Goal: Browse casually

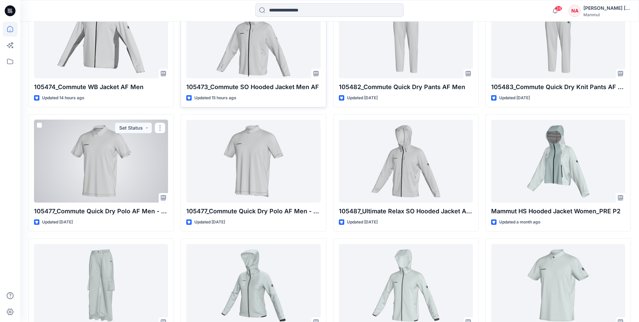
scroll to position [40, 0]
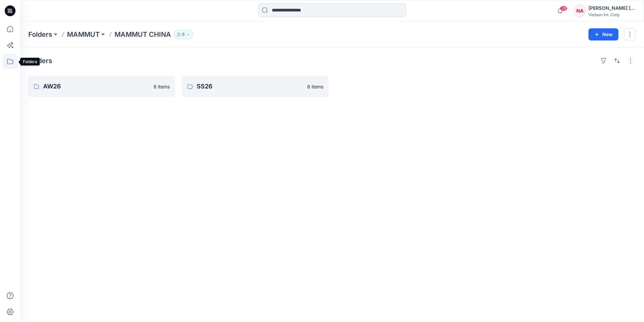
click at [10, 60] on icon at bounding box center [10, 61] width 15 height 15
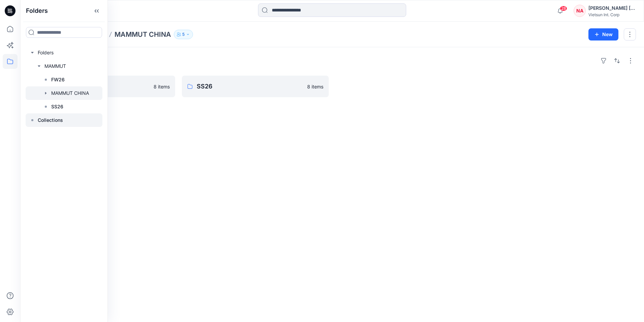
click at [51, 116] on p "Collections" at bounding box center [50, 120] width 25 height 8
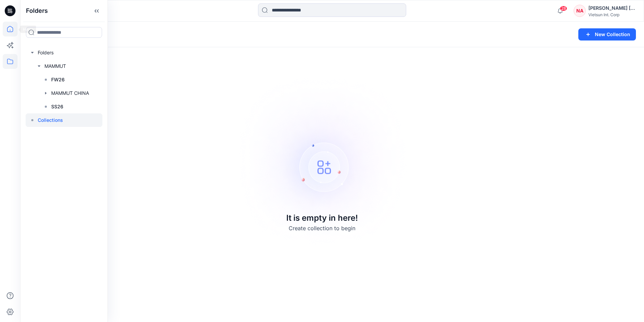
click at [14, 30] on icon at bounding box center [10, 29] width 15 height 15
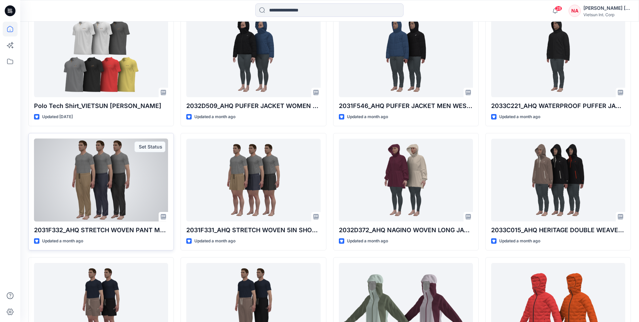
scroll to position [438, 0]
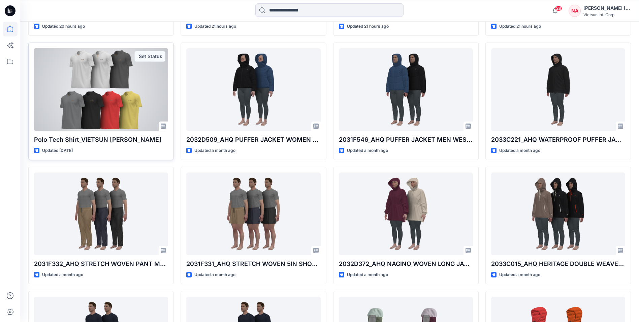
click at [96, 105] on div at bounding box center [101, 89] width 134 height 83
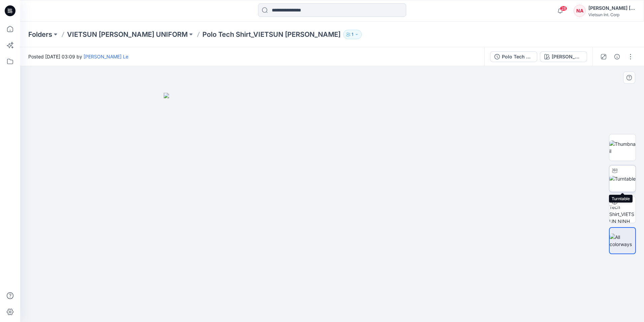
click at [621, 177] on img at bounding box center [623, 178] width 26 height 7
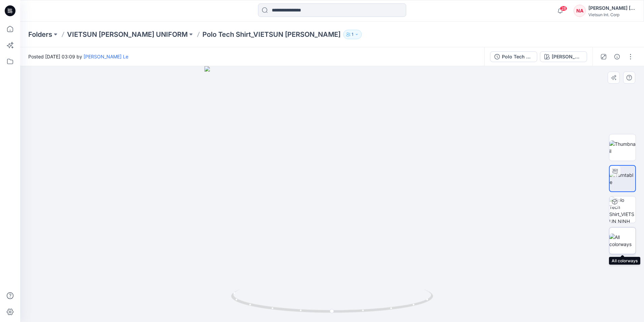
click at [623, 237] on img at bounding box center [623, 240] width 26 height 14
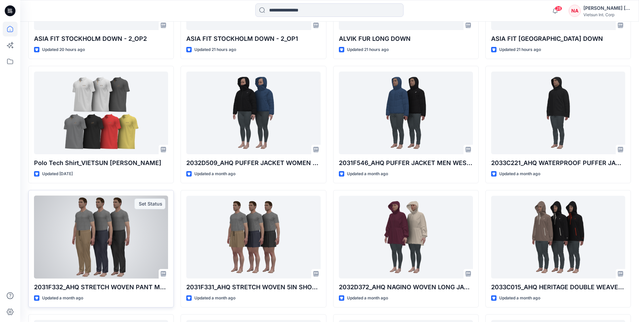
scroll to position [314, 0]
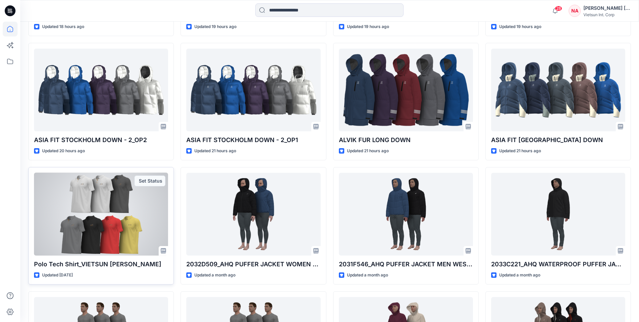
click at [149, 231] on div at bounding box center [101, 214] width 134 height 83
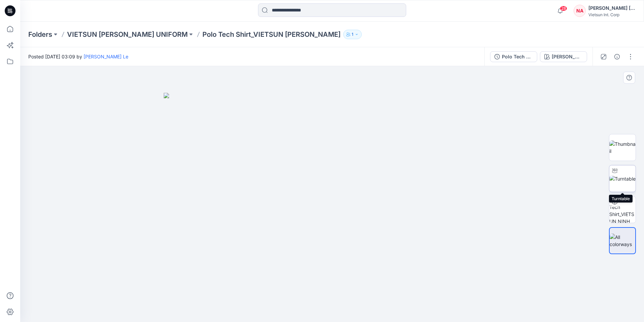
click at [617, 173] on div at bounding box center [615, 170] width 11 height 11
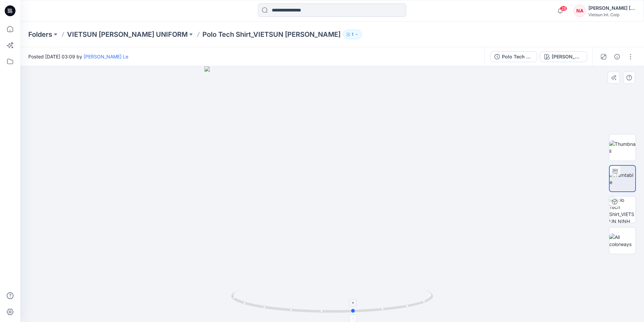
drag, startPoint x: 332, startPoint y: 312, endPoint x: 355, endPoint y: 315, distance: 22.8
click at [355, 314] on icon at bounding box center [333, 301] width 204 height 25
drag, startPoint x: 355, startPoint y: 311, endPoint x: 332, endPoint y: 305, distance: 23.5
click at [332, 305] on icon at bounding box center [333, 301] width 204 height 25
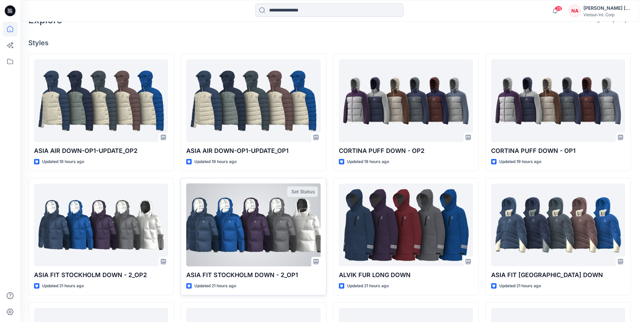
scroll to position [213, 0]
